Goal: Information Seeking & Learning: Learn about a topic

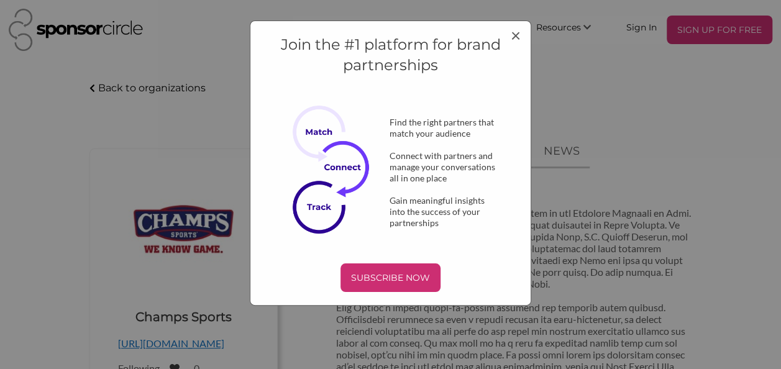
click at [475, 157] on div "Connect with partners and manage your conversations all in one place" at bounding box center [443, 167] width 148 height 34
click at [517, 35] on span "×" at bounding box center [516, 34] width 10 height 21
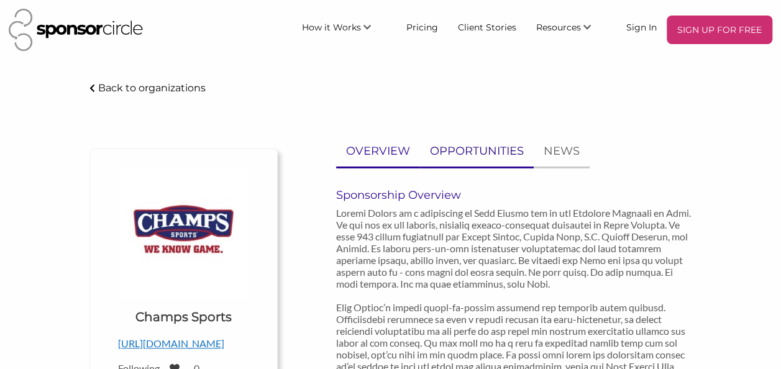
click at [463, 156] on p "OPPORTUNITIES" at bounding box center [477, 151] width 94 height 18
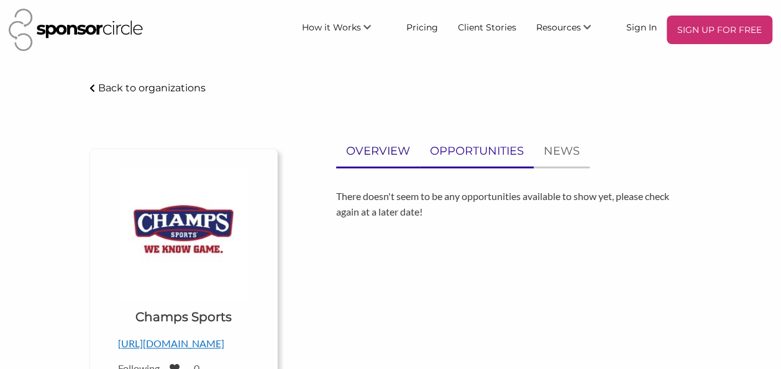
click at [366, 153] on p "OVERVIEW" at bounding box center [378, 151] width 64 height 18
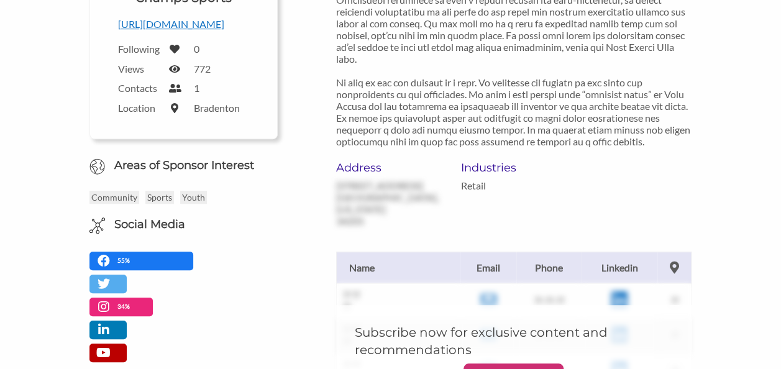
scroll to position [331, 0]
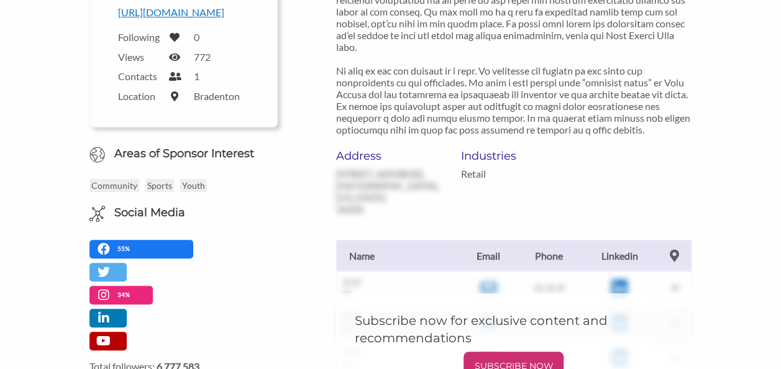
click at [205, 9] on p "http://www.champssports.com" at bounding box center [183, 12] width 131 height 16
click at [163, 192] on p "Sports" at bounding box center [159, 185] width 29 height 13
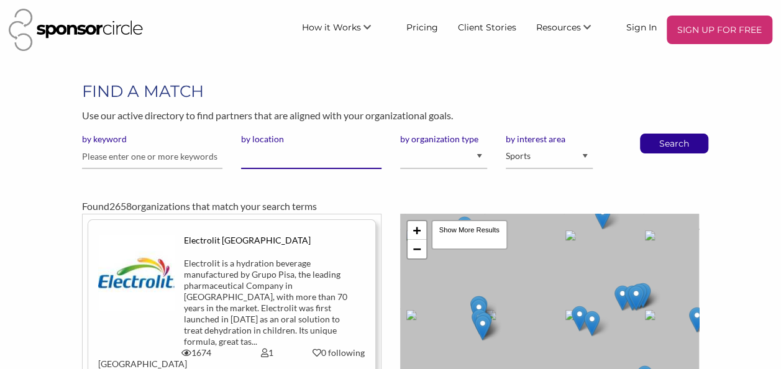
click at [256, 160] on input "by location" at bounding box center [311, 157] width 140 height 24
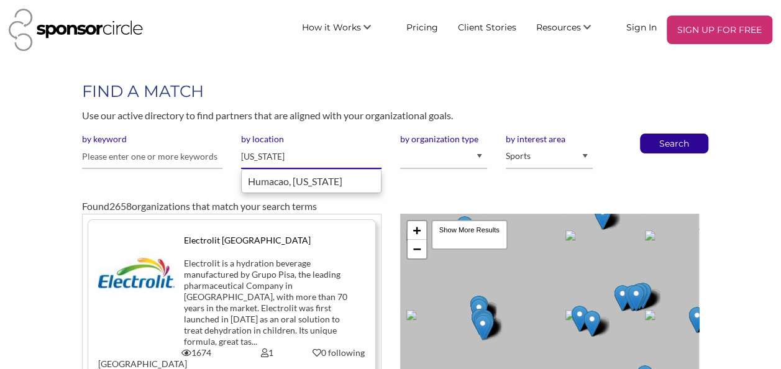
type input "[US_STATE]"
click at [653, 134] on button "Search" at bounding box center [673, 143] width 41 height 19
